Goal: Task Accomplishment & Management: Use online tool/utility

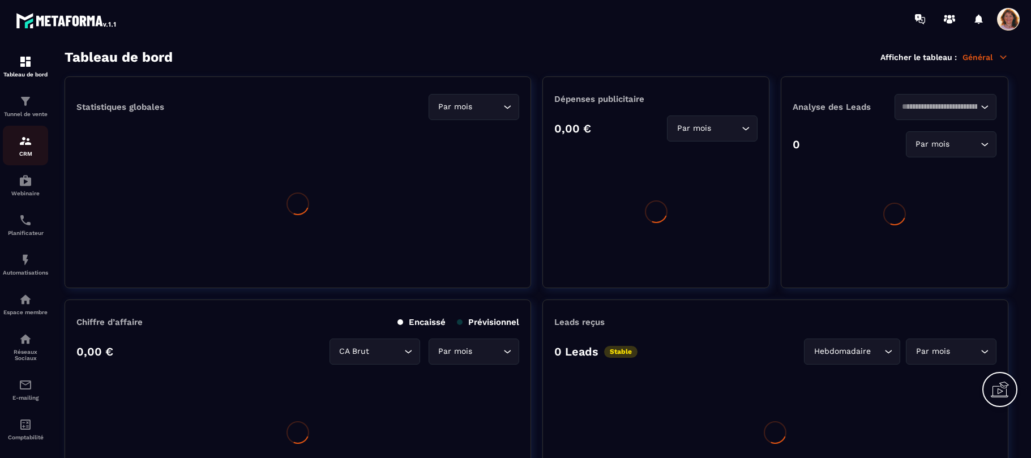
click at [27, 148] on img at bounding box center [26, 141] width 14 height 14
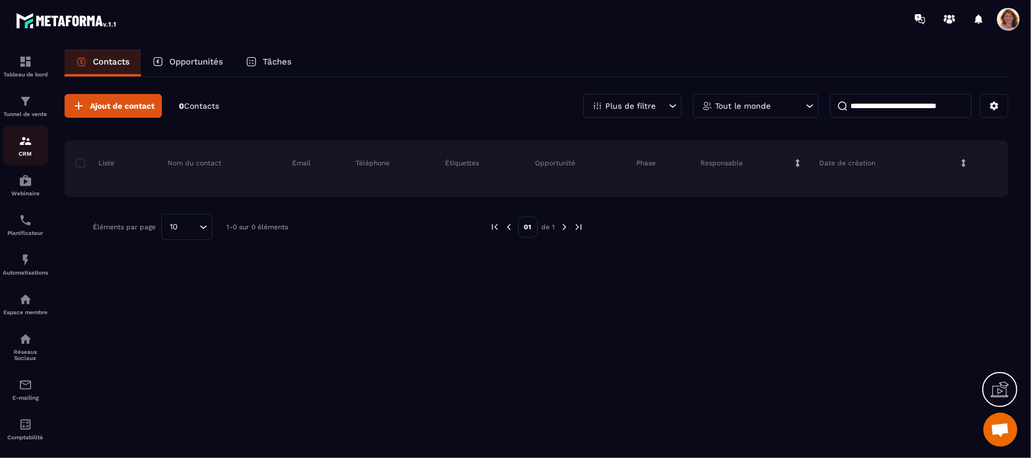
scroll to position [1597, 0]
click at [20, 103] on img at bounding box center [26, 102] width 14 height 14
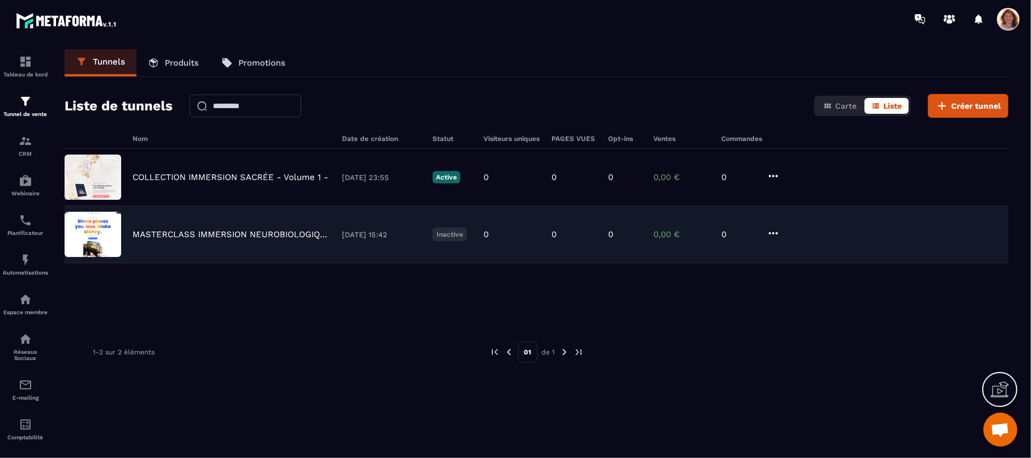
click at [93, 241] on img at bounding box center [93, 234] width 57 height 45
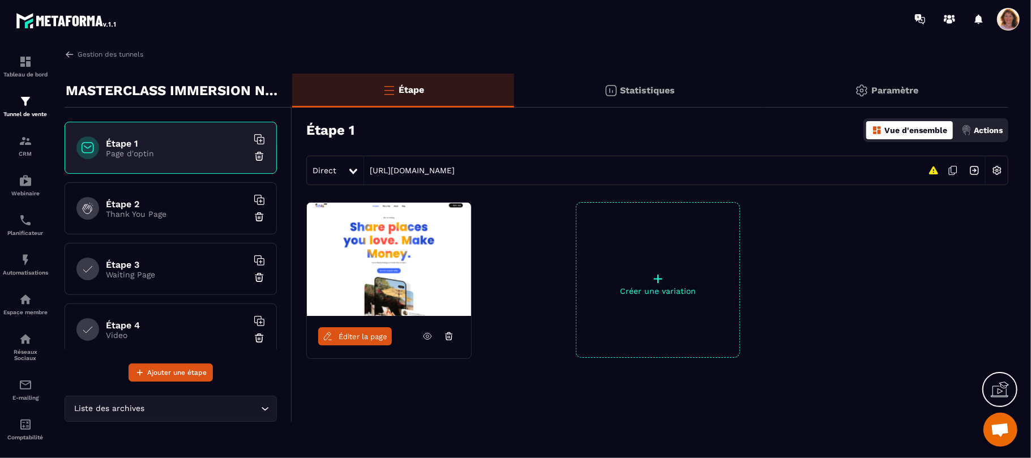
click at [351, 173] on icon at bounding box center [353, 172] width 8 height 6
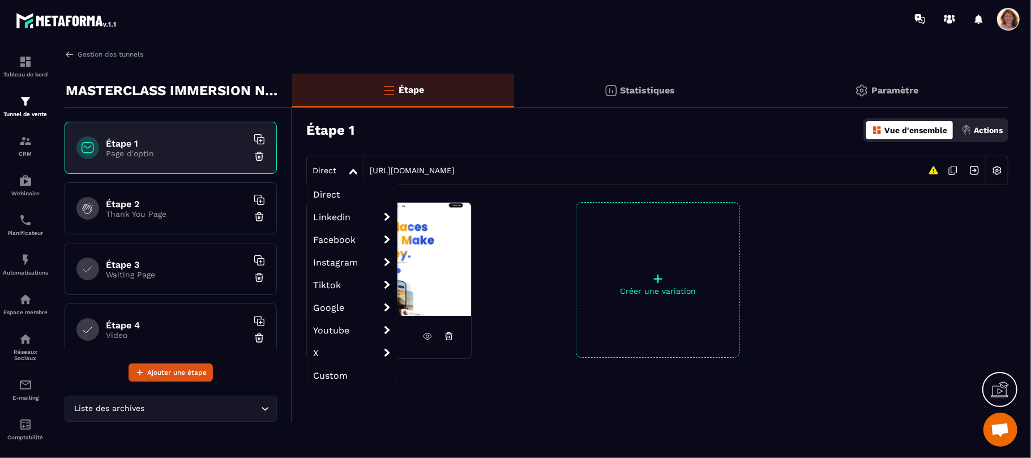
click at [893, 127] on p "Vue d'ensemble" at bounding box center [915, 130] width 63 height 9
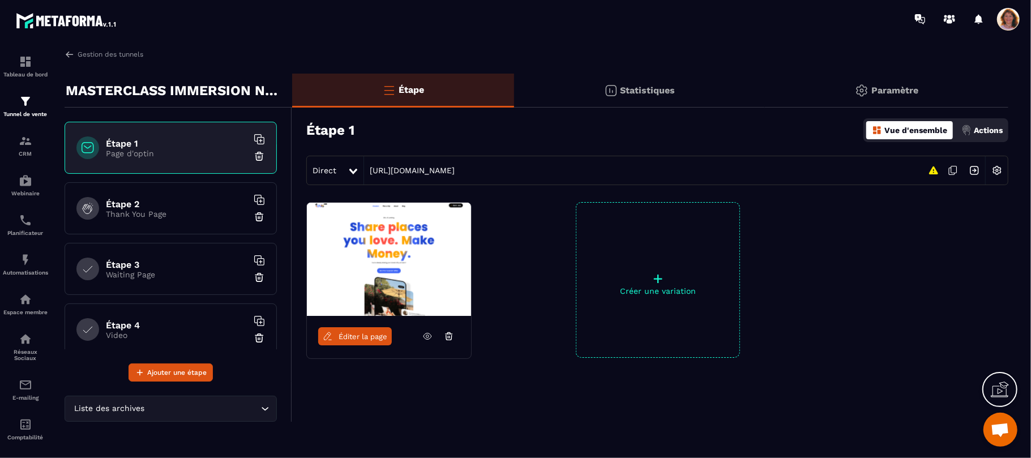
click at [893, 127] on p "Vue d'ensemble" at bounding box center [915, 130] width 63 height 9
click at [976, 132] on p "Actions" at bounding box center [987, 130] width 29 height 9
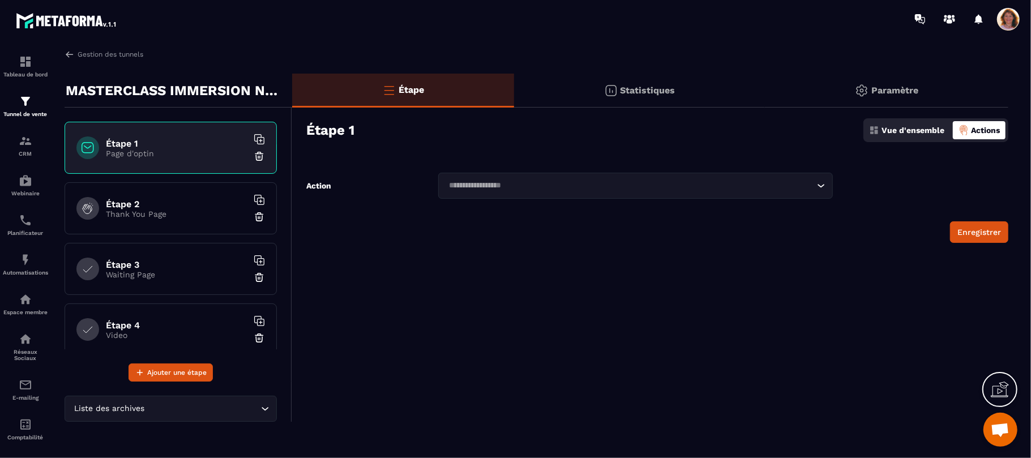
click at [821, 189] on icon "Search for option" at bounding box center [820, 185] width 11 height 11
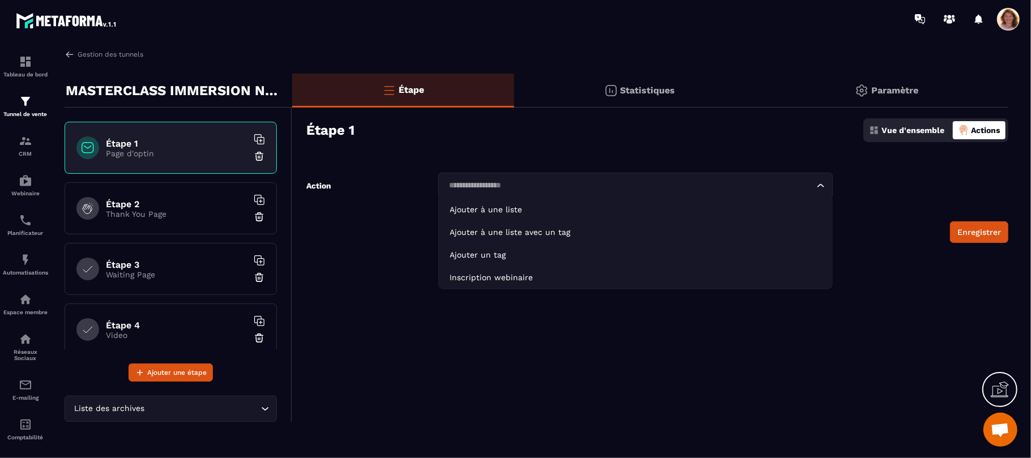
click at [901, 131] on p "Vue d'ensemble" at bounding box center [912, 130] width 63 height 9
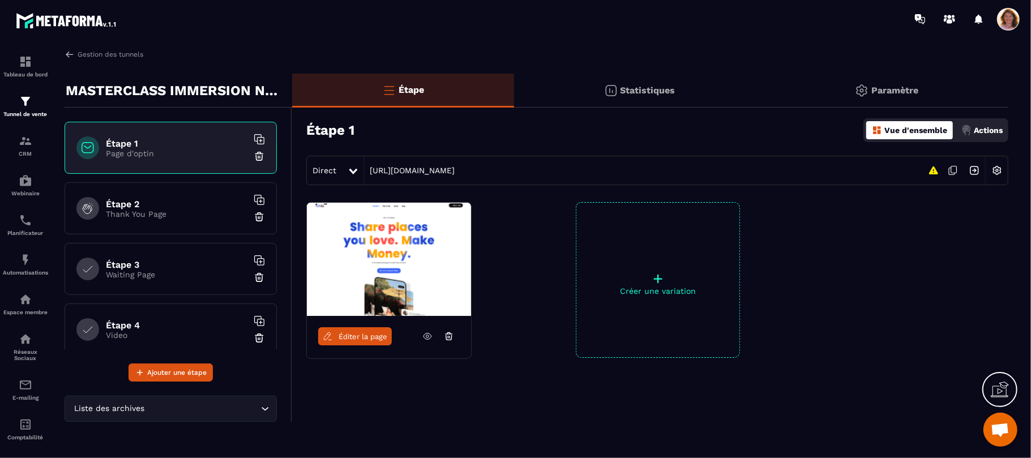
click at [868, 86] on div "Paramètre" at bounding box center [886, 91] width 243 height 34
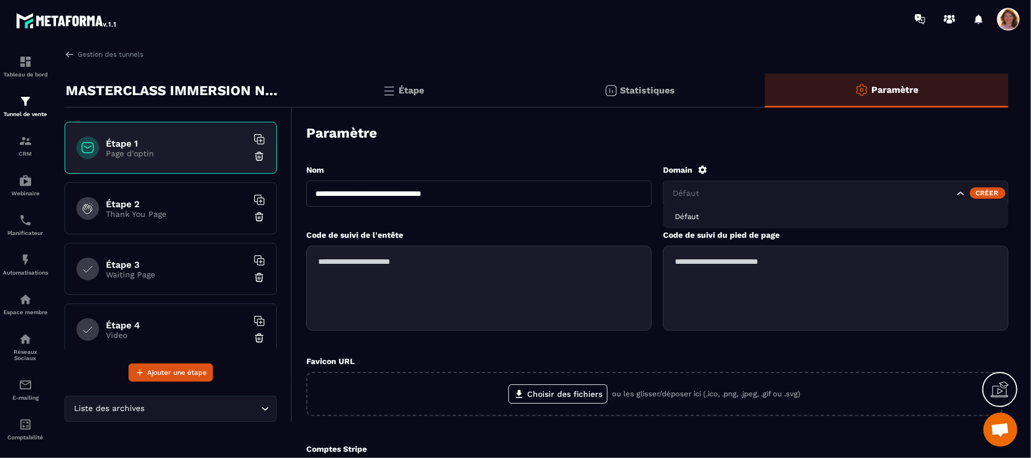
click at [962, 197] on icon "Search for option" at bounding box center [960, 193] width 11 height 11
click at [485, 265] on textarea at bounding box center [478, 288] width 345 height 85
